Goal: Check status: Check status

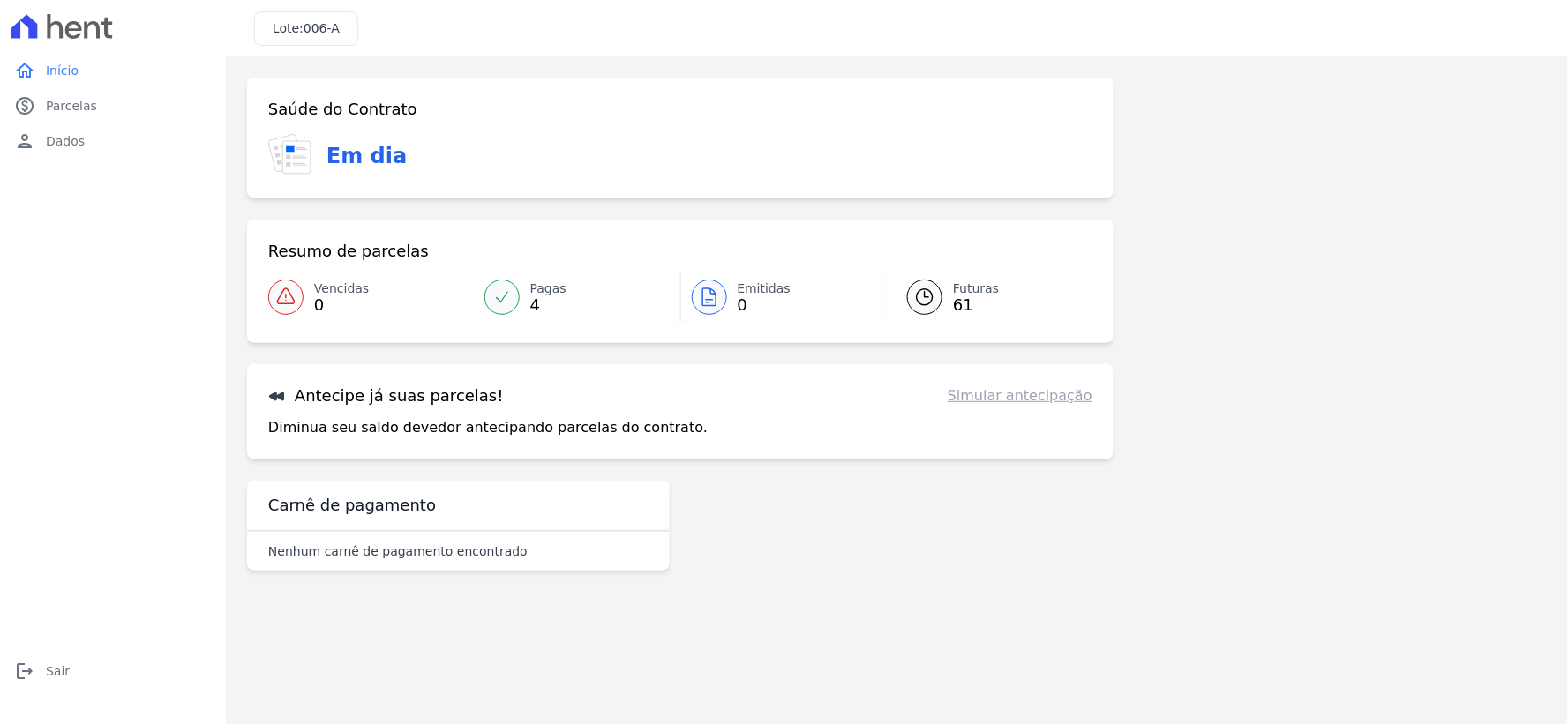
click at [1030, 400] on link "Simular antecipação" at bounding box center [1020, 396] width 144 height 21
click at [40, 68] on link "home Início" at bounding box center [113, 70] width 212 height 36
click at [721, 297] on div at bounding box center [709, 297] width 36 height 36
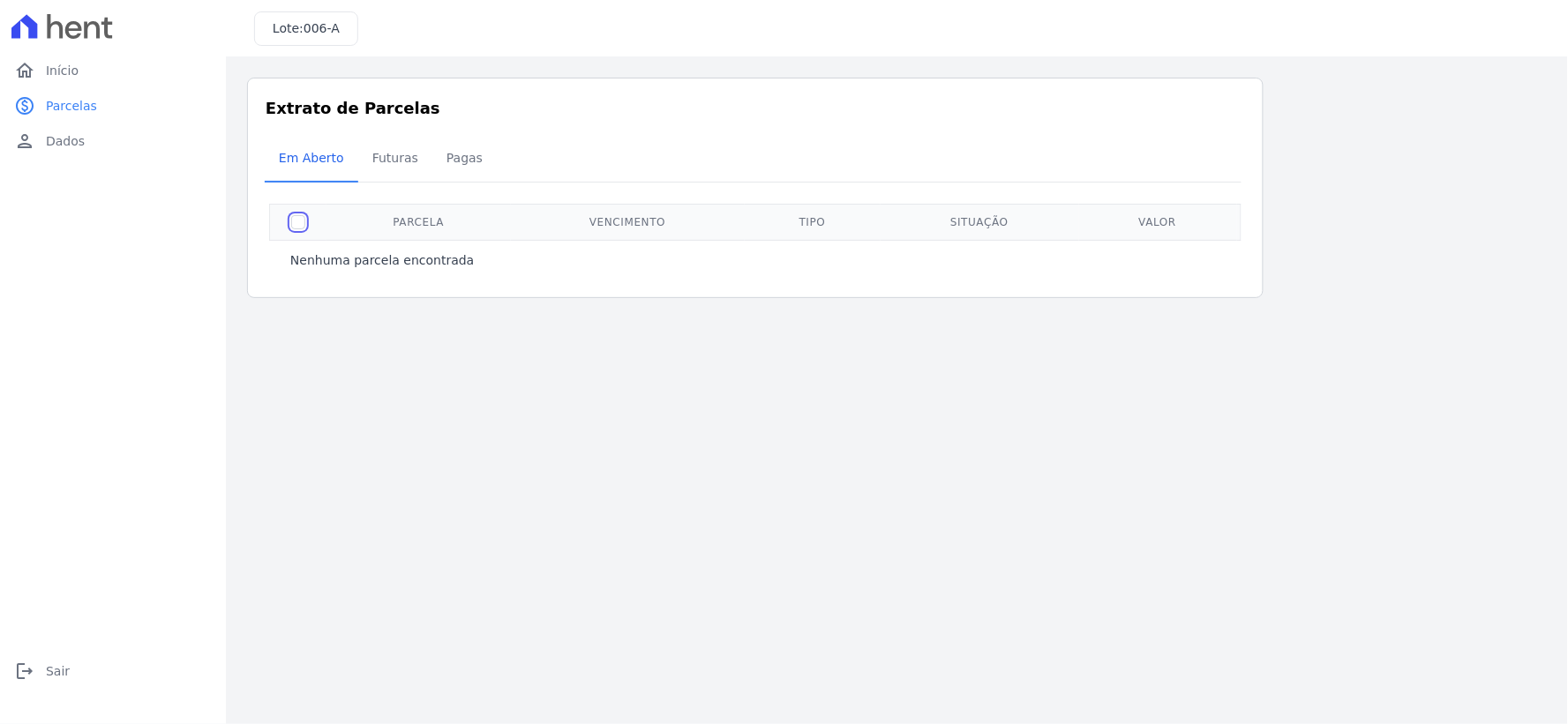
click at [298, 218] on input "checkbox" at bounding box center [298, 222] width 14 height 14
checkbox input "true"
click at [391, 161] on span "Futuras" at bounding box center [395, 158] width 67 height 36
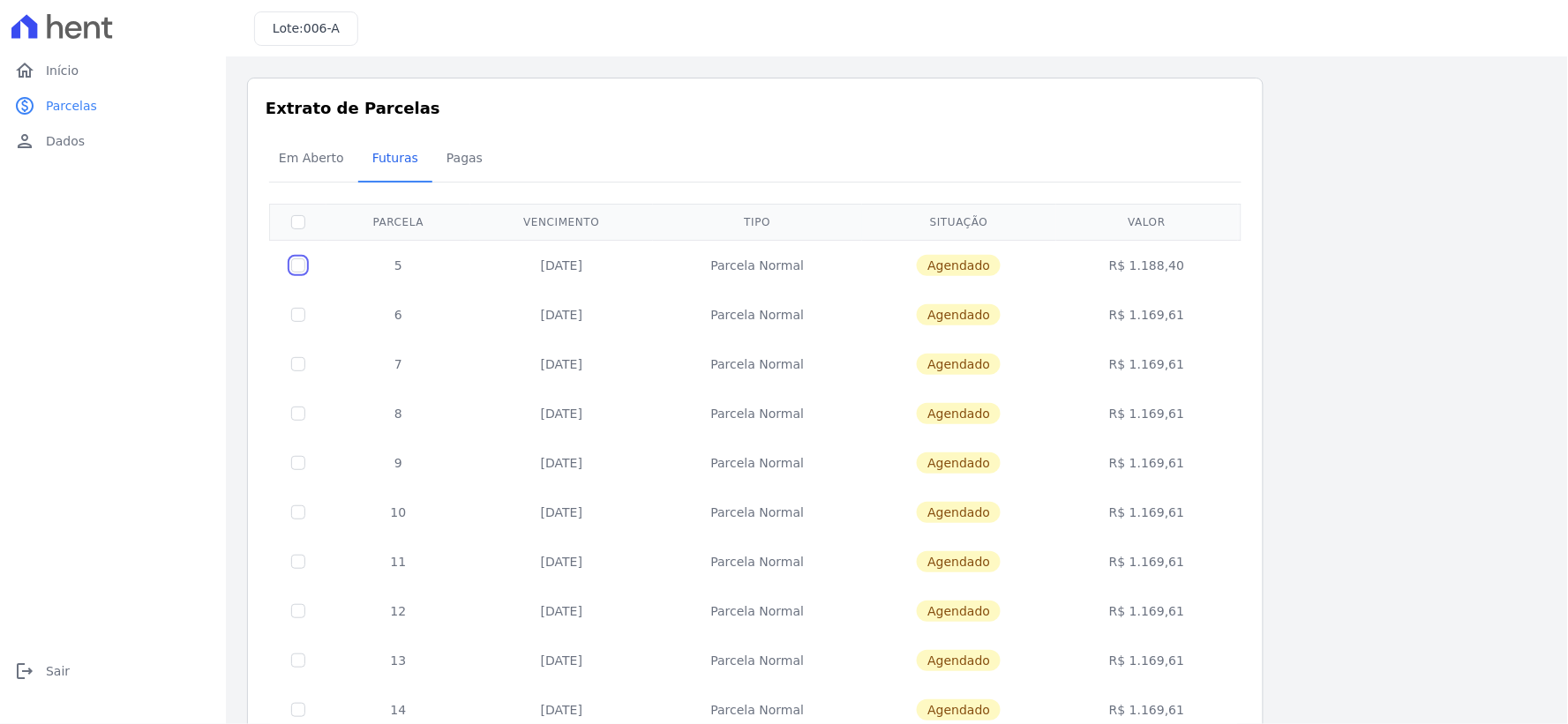
click at [298, 262] on input "checkbox" at bounding box center [298, 265] width 14 height 14
checkbox input "true"
click at [1185, 161] on div "Em Aberto Futuras Pagas" at bounding box center [755, 159] width 981 height 43
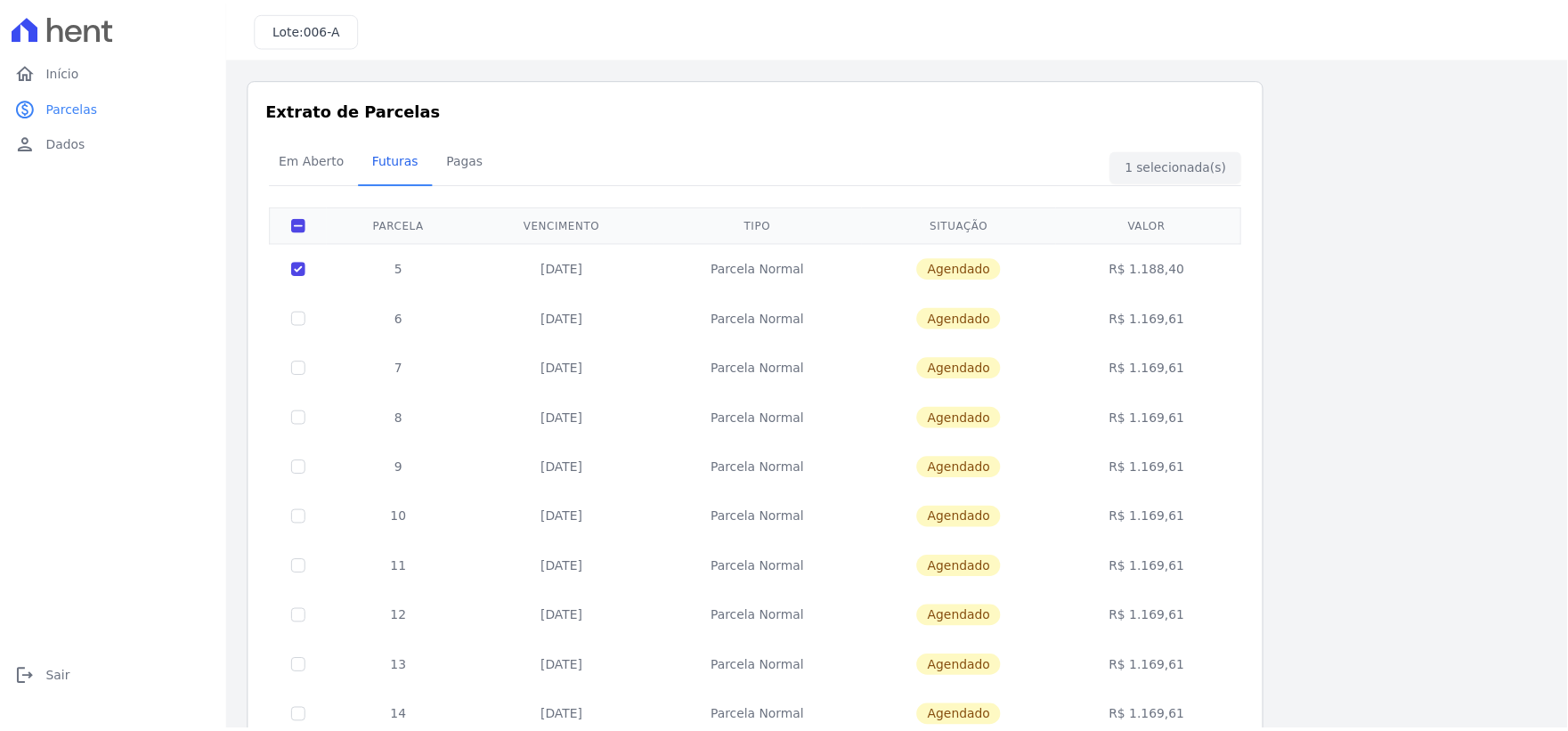
scroll to position [589, 0]
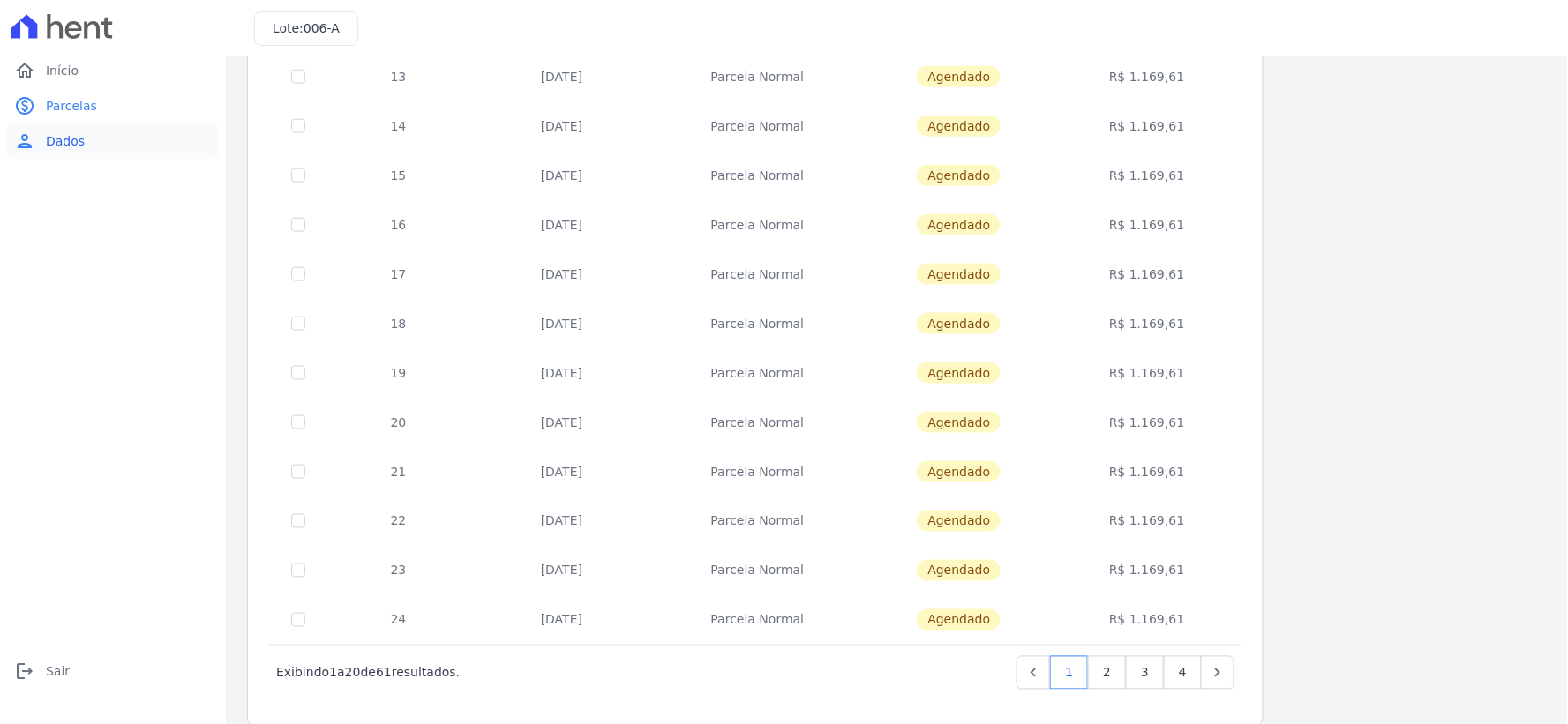
click at [59, 141] on span "Dados" at bounding box center [65, 141] width 38 height 17
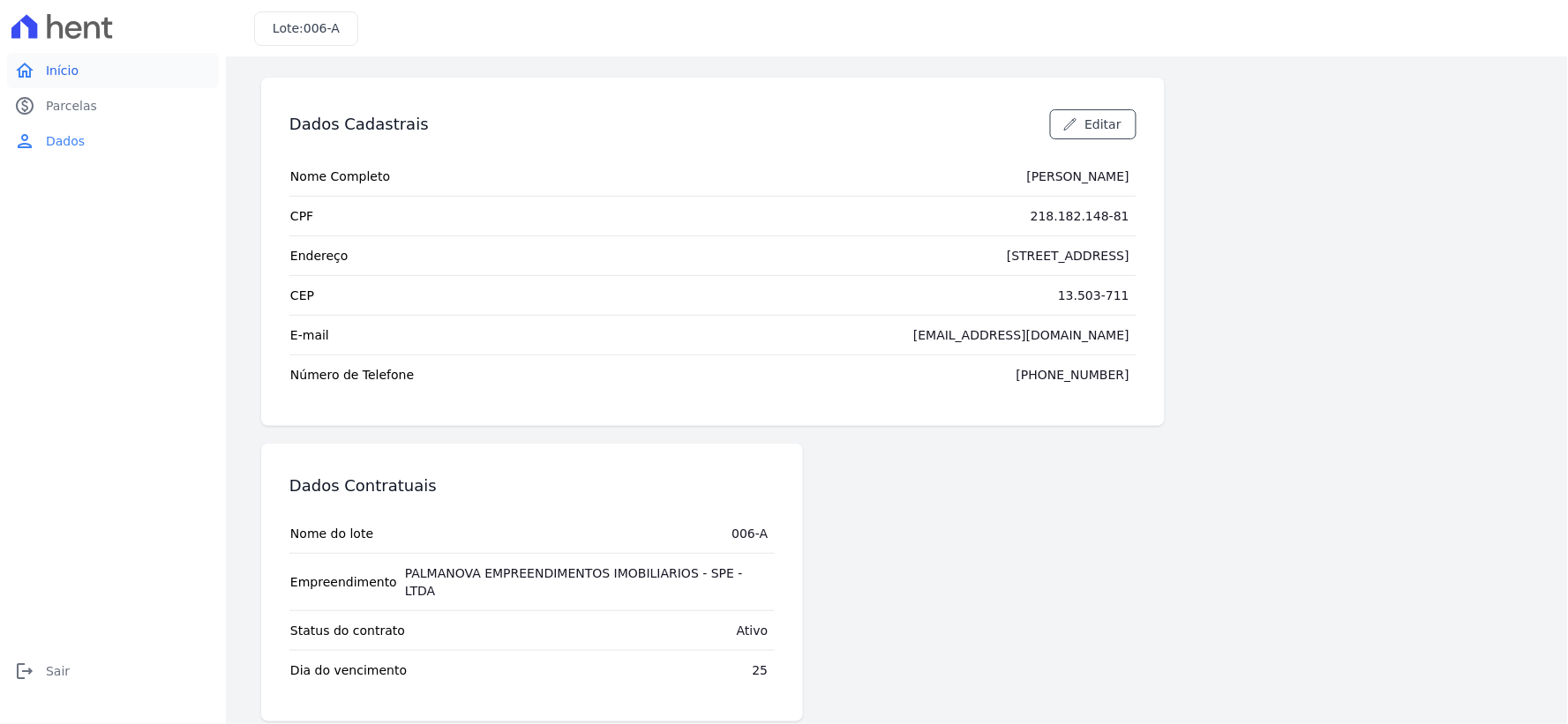
click at [47, 69] on span "Início" at bounding box center [63, 70] width 33 height 17
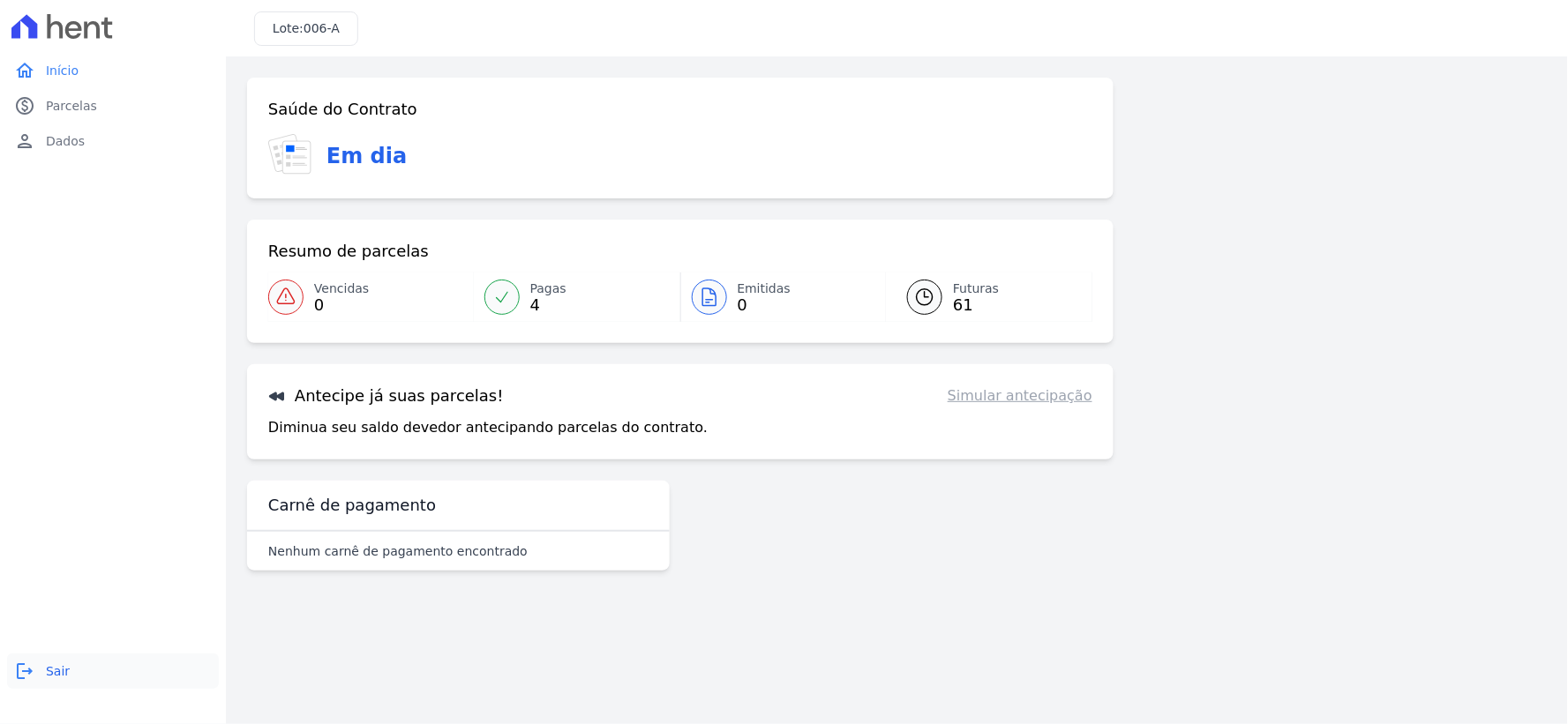
click at [29, 673] on icon "logout" at bounding box center [25, 671] width 21 height 21
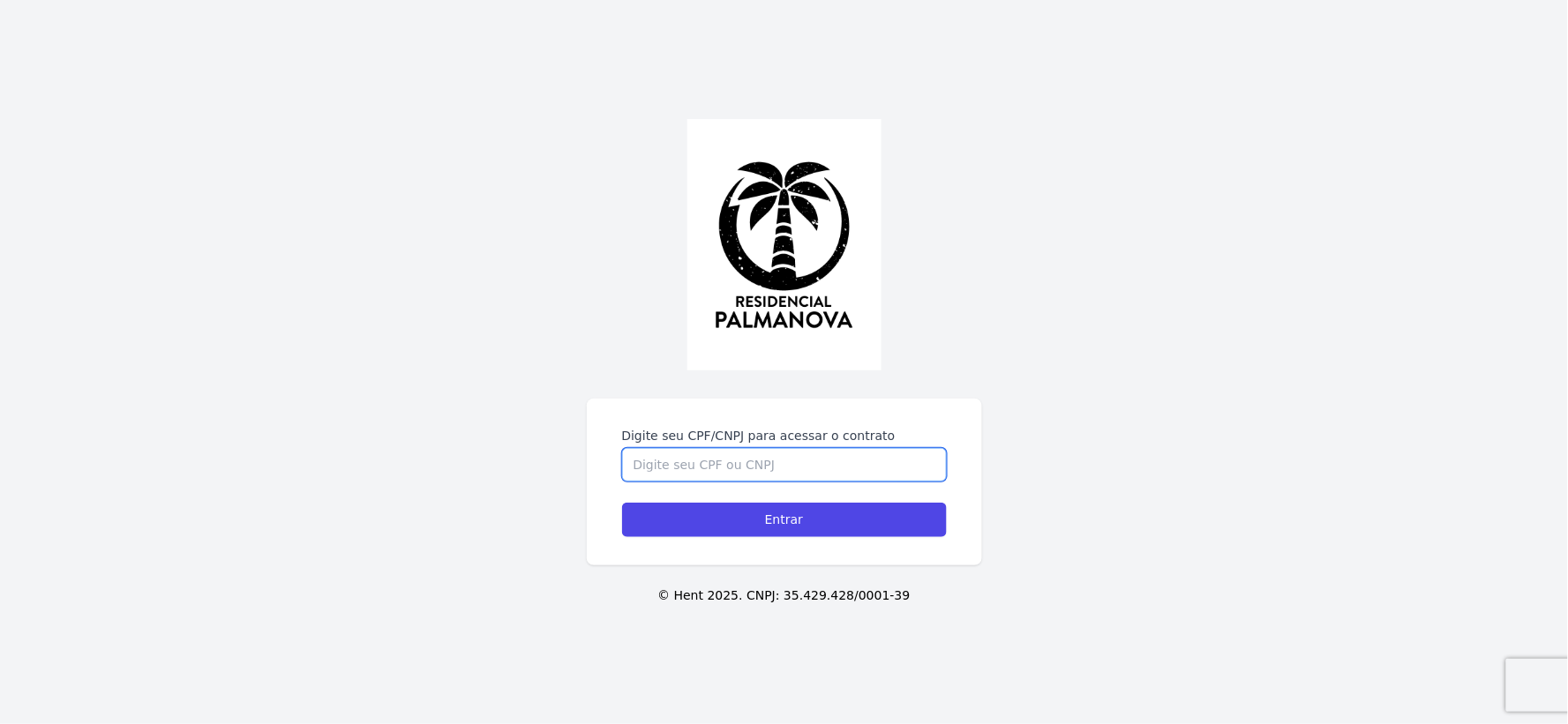
click at [844, 453] on input "Digite seu CPF/CNPJ para acessar o contrato" at bounding box center [784, 464] width 324 height 34
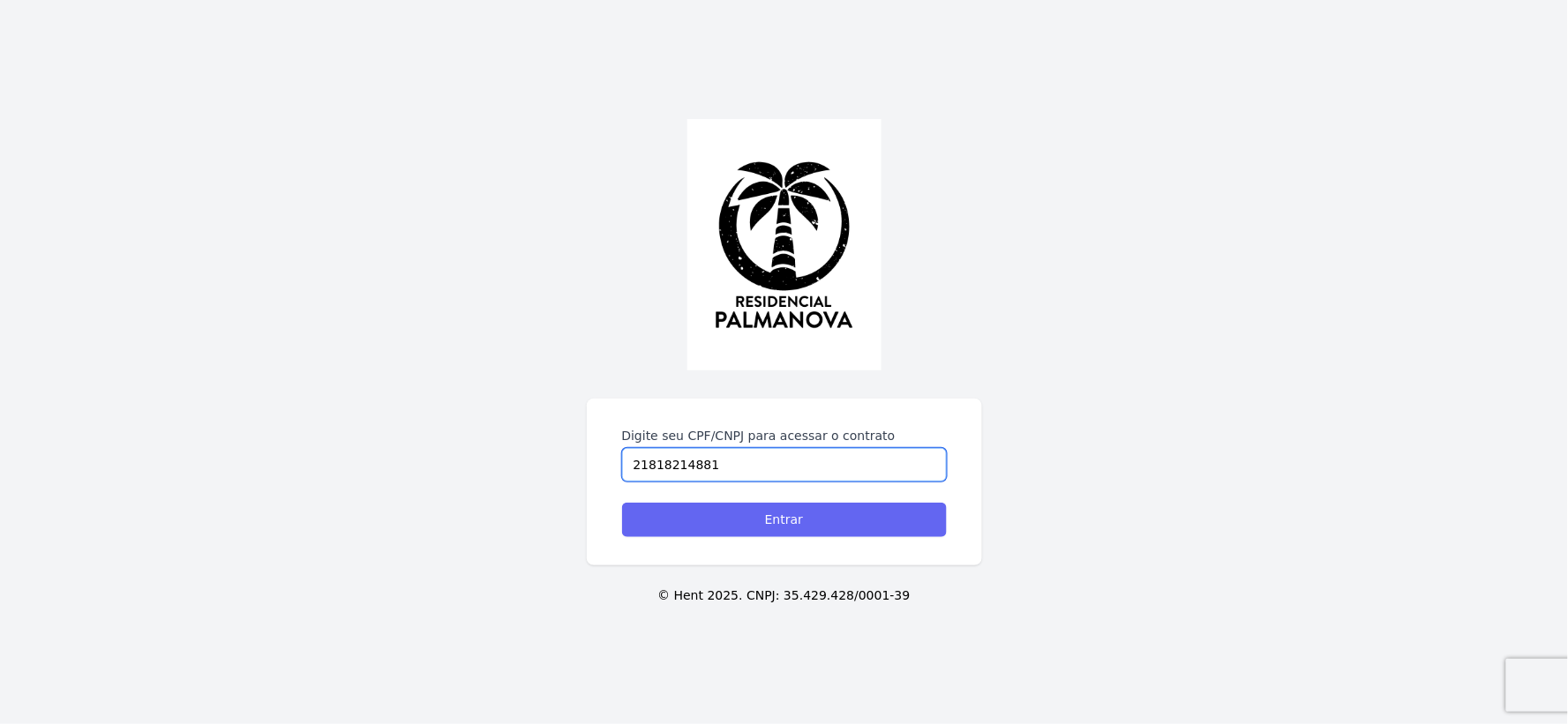
type input "21818214881"
click at [852, 516] on input "Entrar" at bounding box center [784, 520] width 324 height 35
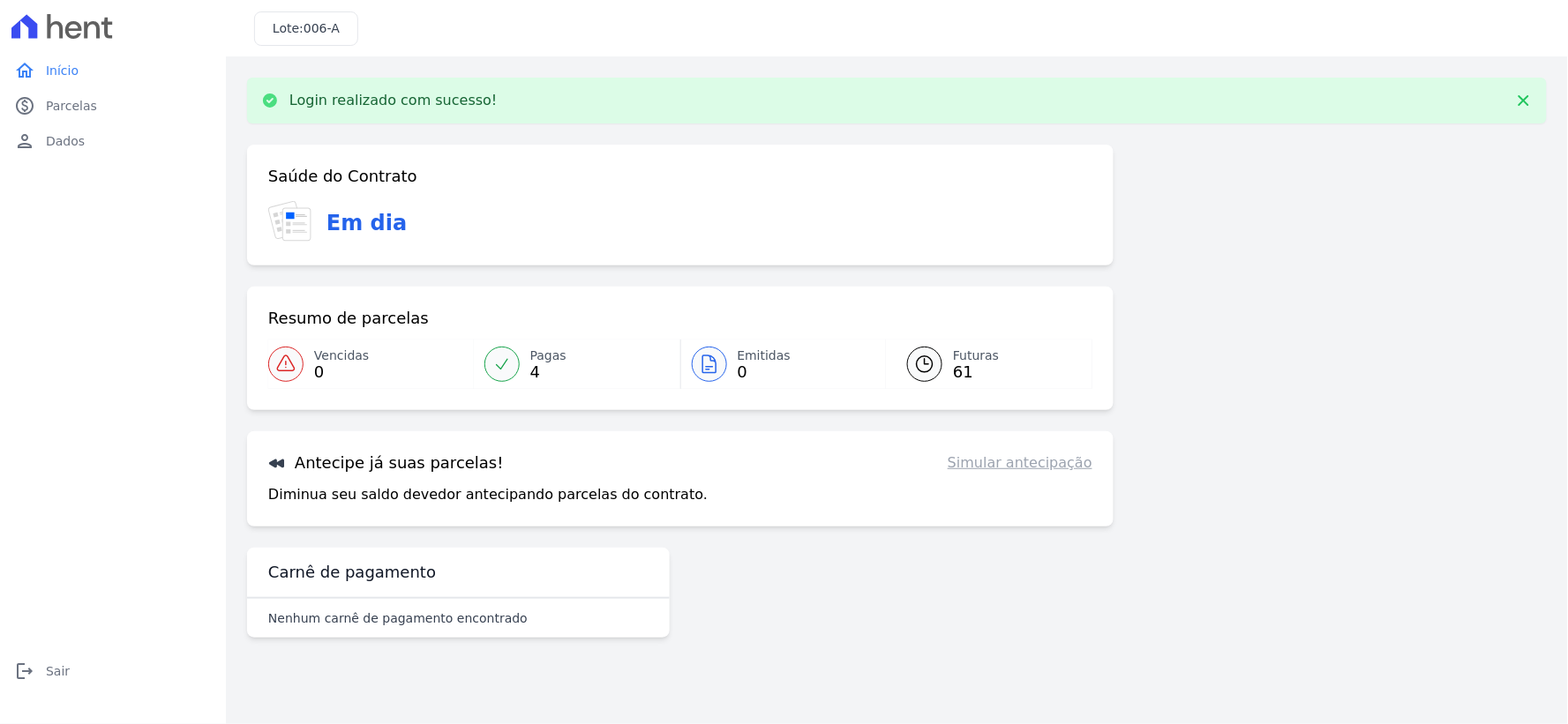
click at [1037, 465] on link "Simular antecipação" at bounding box center [1020, 462] width 144 height 21
click at [958, 365] on span "61" at bounding box center [975, 372] width 46 height 14
click at [1002, 470] on link "Simular antecipação" at bounding box center [1020, 462] width 144 height 21
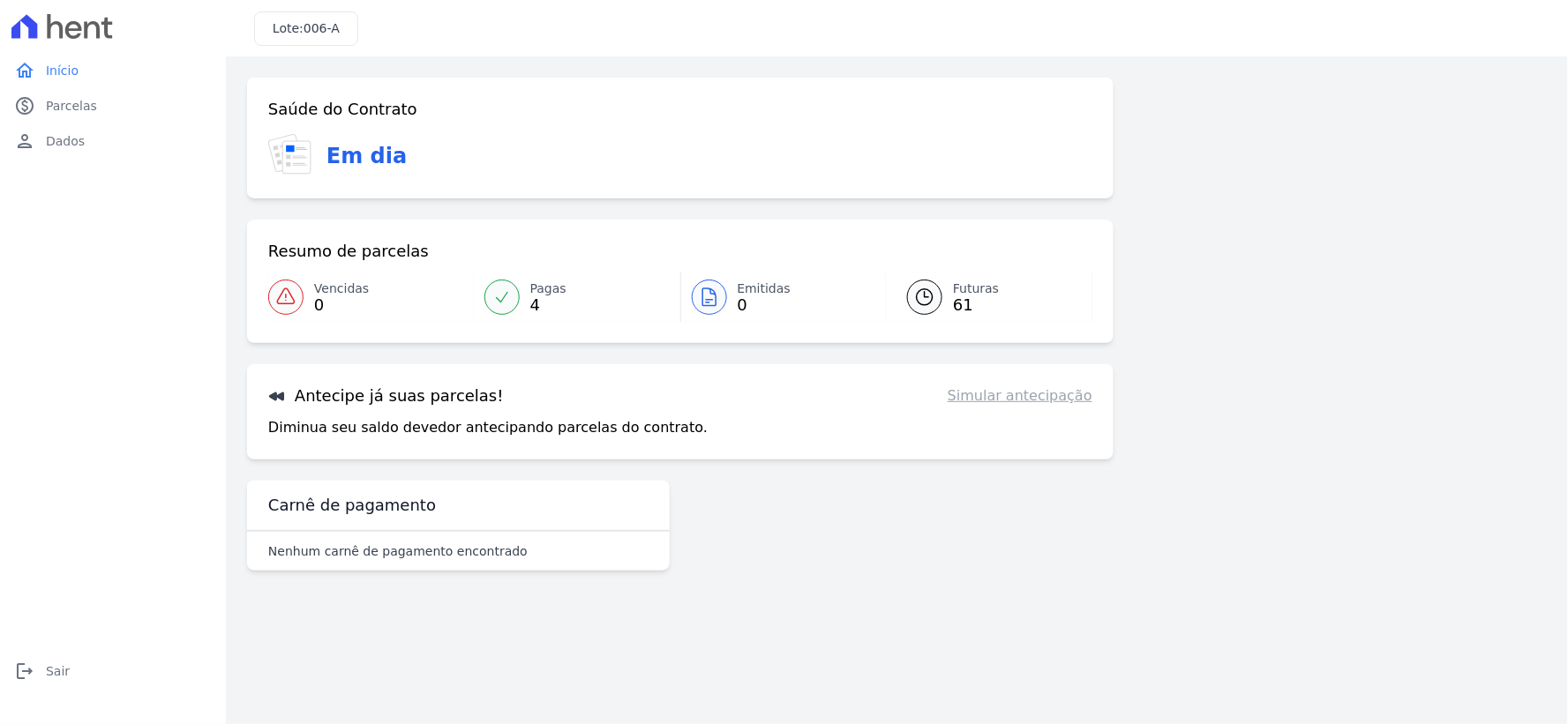
click at [933, 295] on icon at bounding box center [924, 297] width 21 height 21
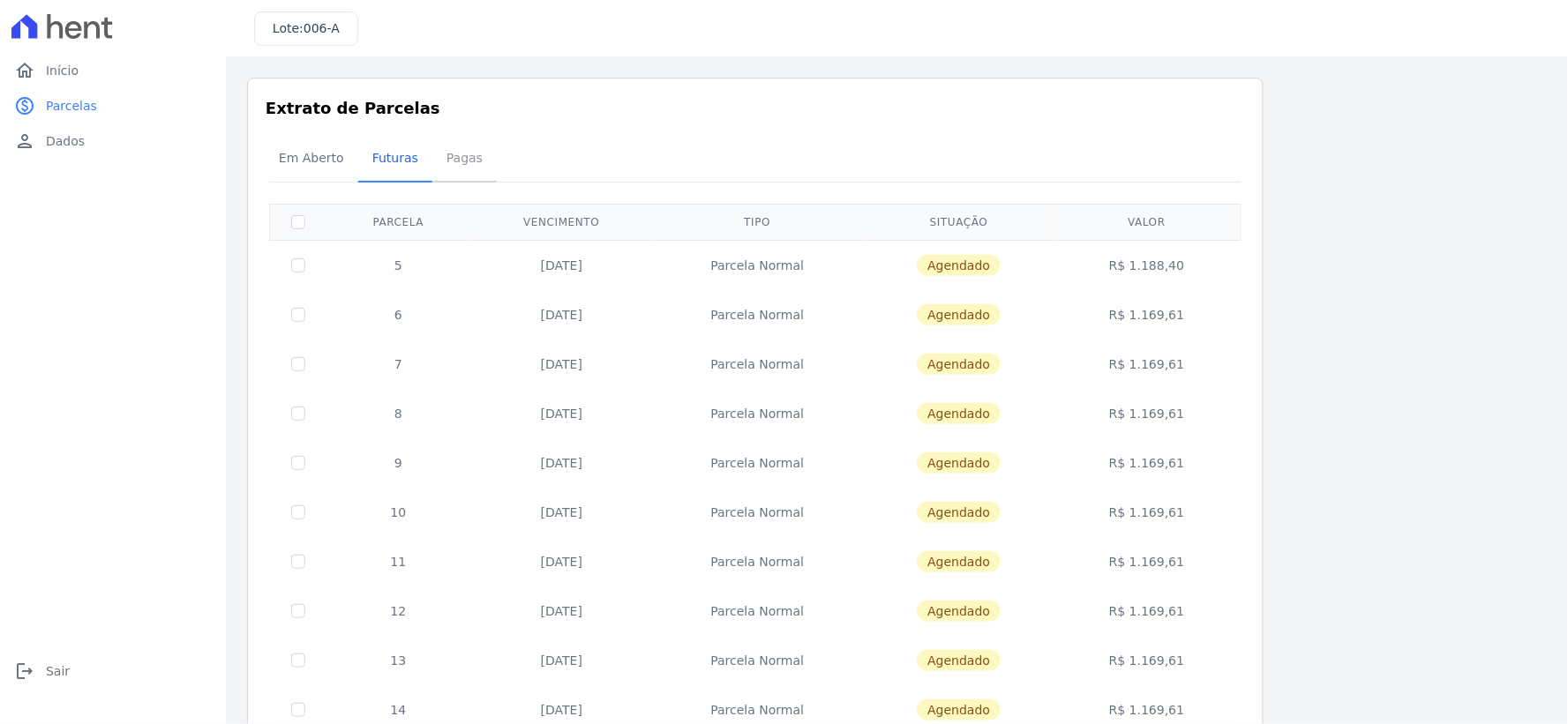
click at [454, 160] on span "Pagas" at bounding box center [465, 158] width 58 height 36
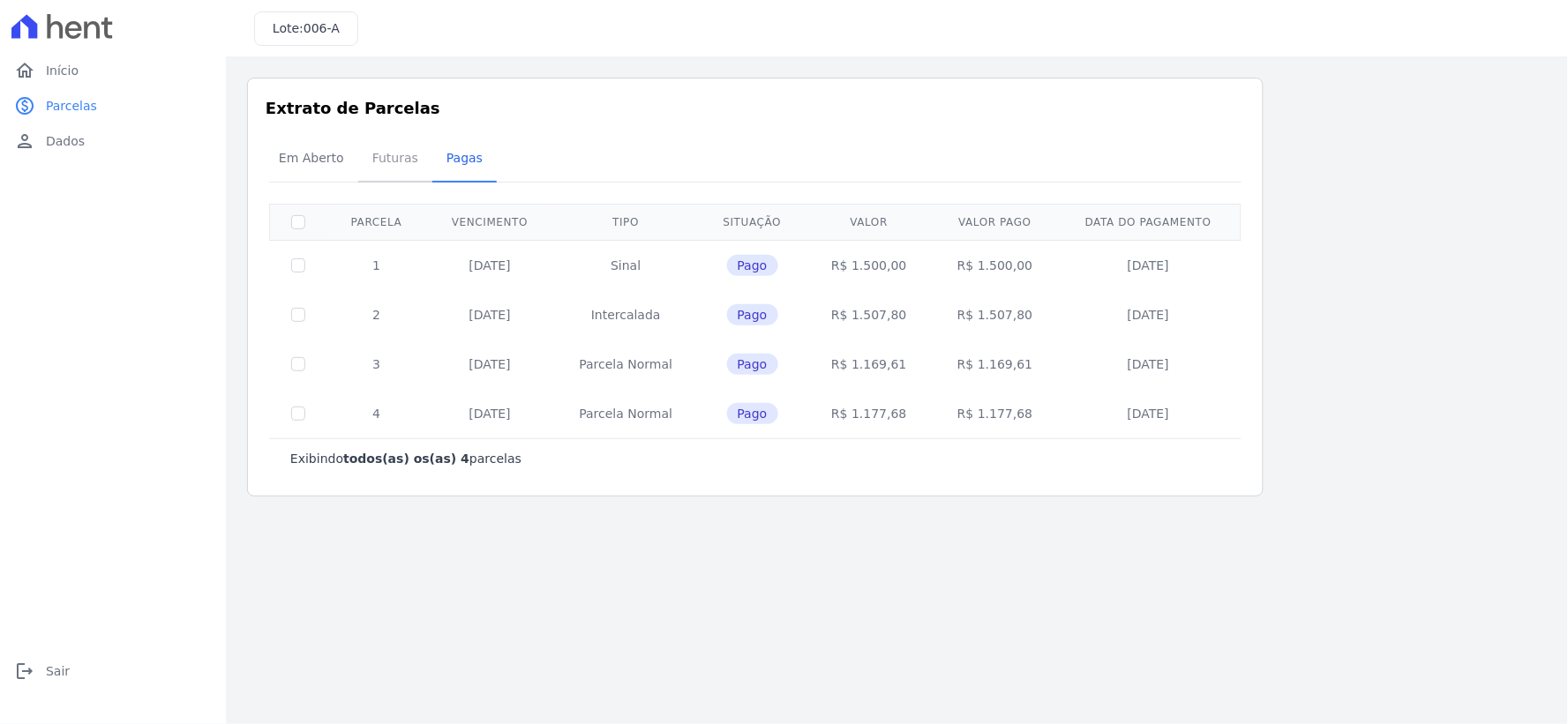
click at [388, 155] on span "Futuras" at bounding box center [395, 158] width 67 height 36
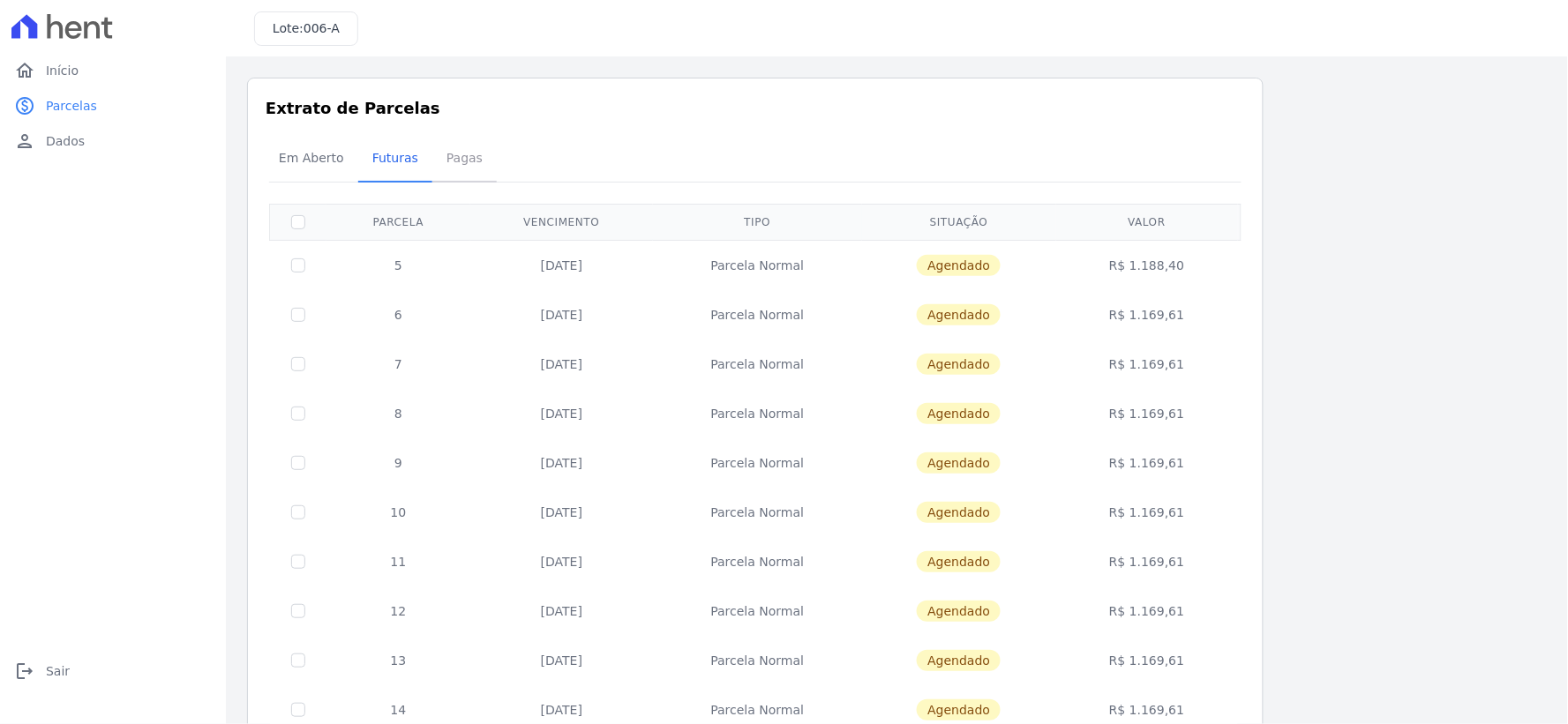
click at [452, 154] on span "Pagas" at bounding box center [465, 158] width 58 height 36
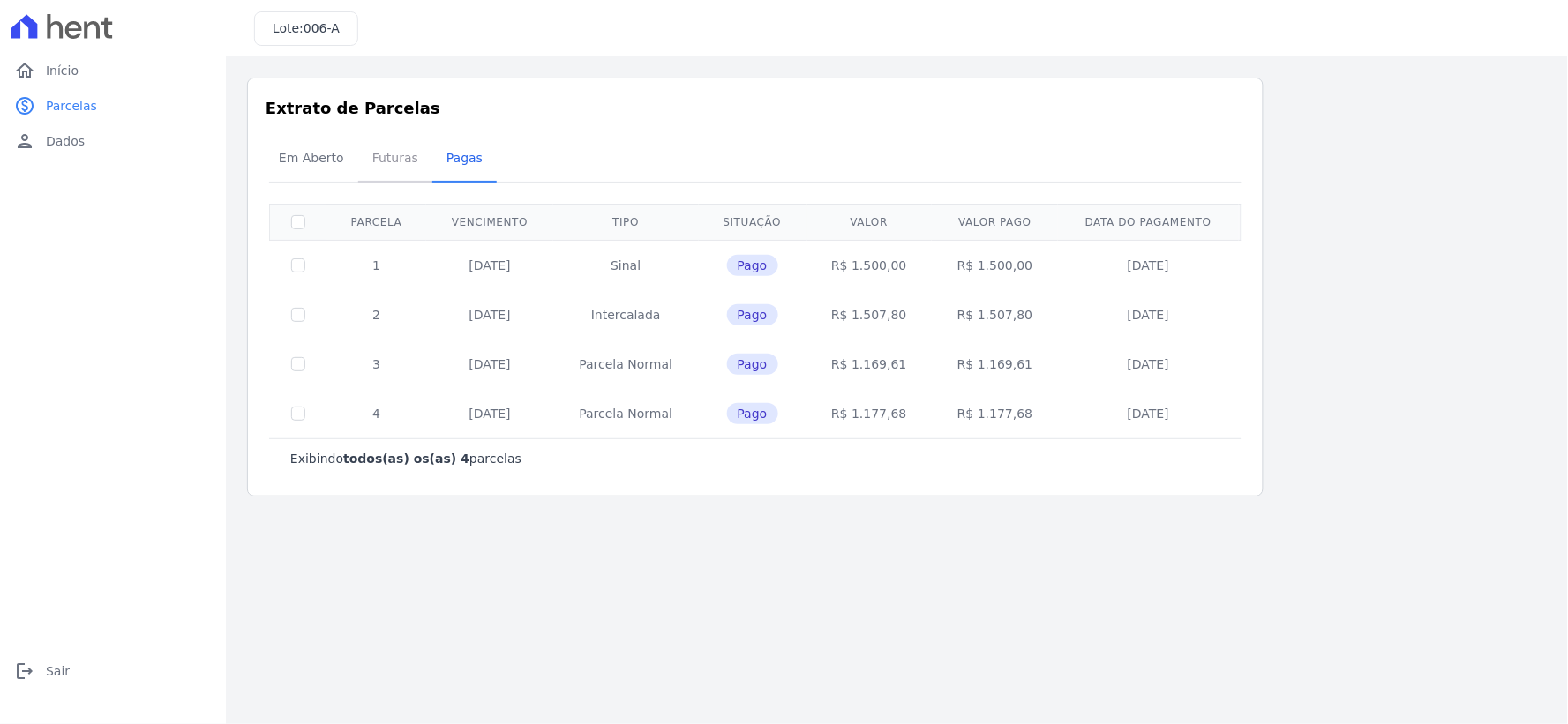
click at [377, 161] on span "Futuras" at bounding box center [395, 158] width 67 height 36
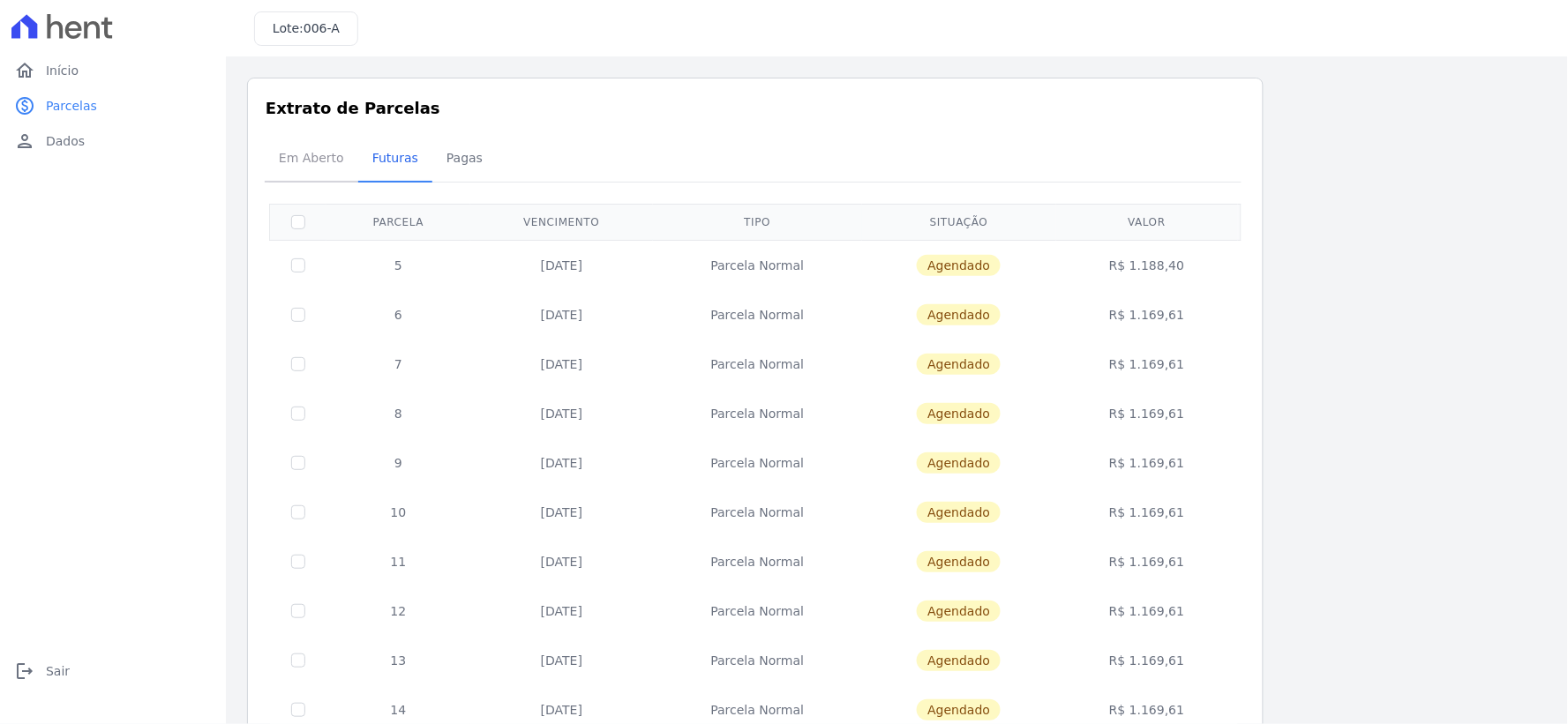
click at [315, 161] on span "Em Aberto" at bounding box center [312, 158] width 87 height 36
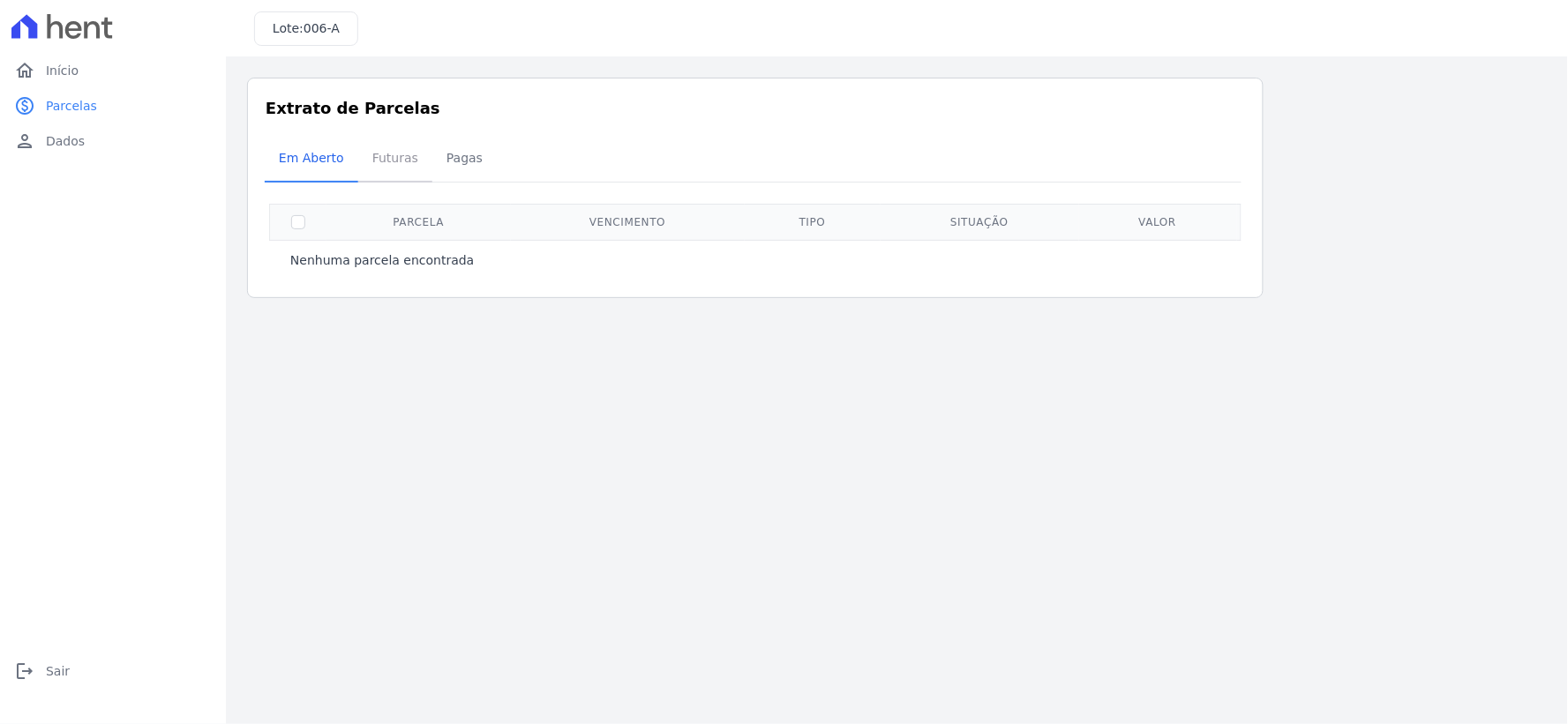
click at [388, 164] on span "Futuras" at bounding box center [395, 158] width 67 height 36
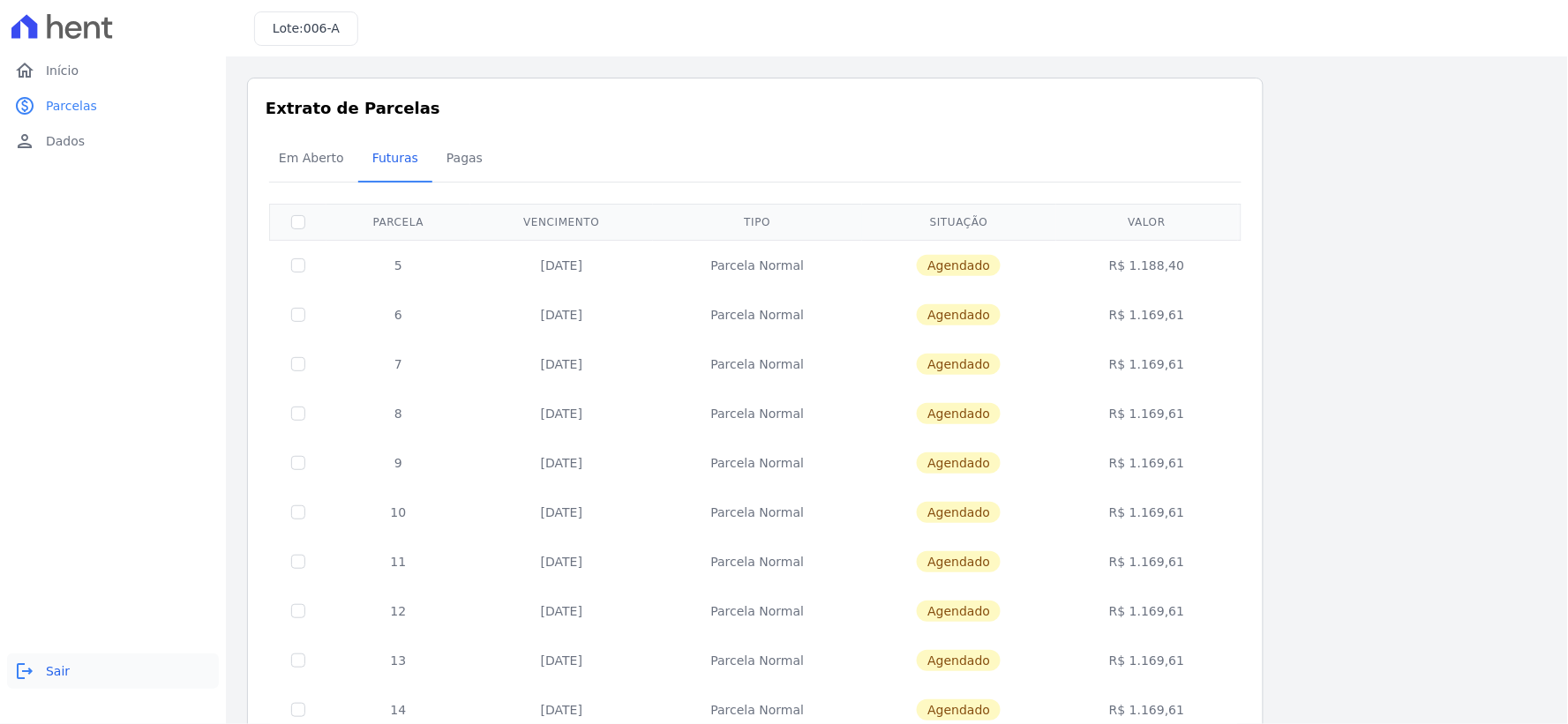
click at [25, 668] on icon "logout" at bounding box center [25, 671] width 21 height 21
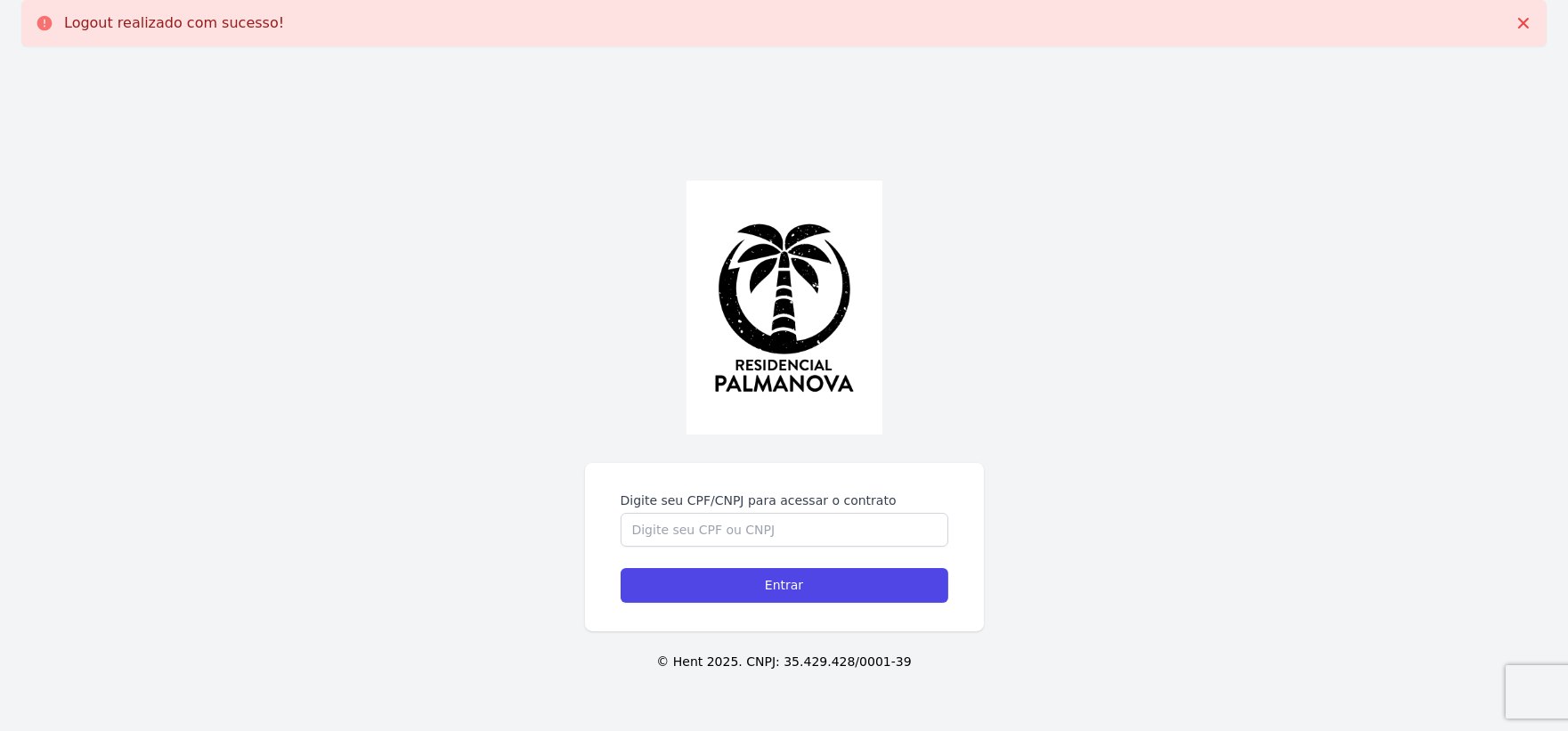
click at [25, 675] on div "Digite seu CPF/CNPJ para acessar o contrato Entrar © Hent 2025. CNPJ: 35.429.42…" at bounding box center [784, 425] width 1568 height 731
